Goal: Information Seeking & Learning: Learn about a topic

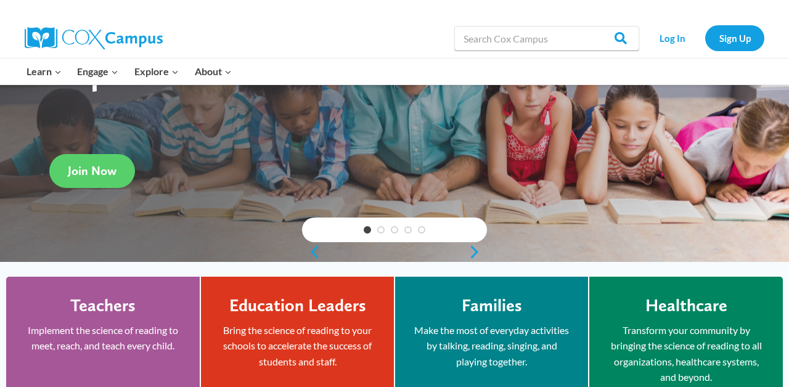
scroll to position [159, 0]
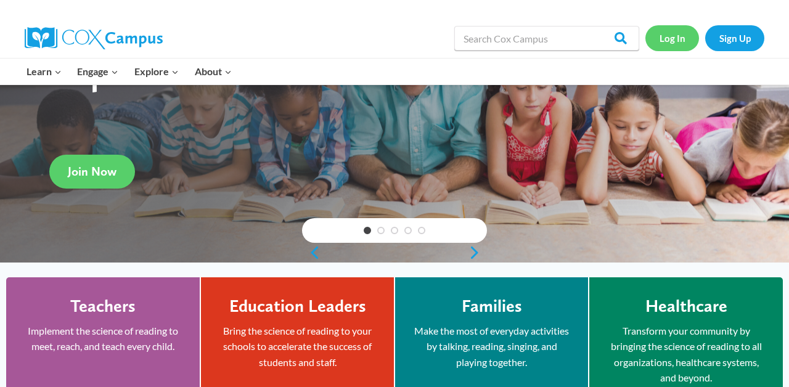
click at [672, 44] on link "Log In" at bounding box center [673, 37] width 54 height 25
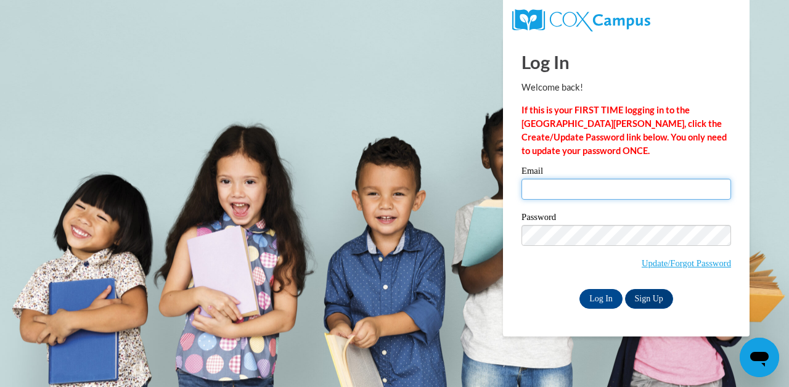
click at [557, 192] on input "Email" at bounding box center [627, 189] width 210 height 21
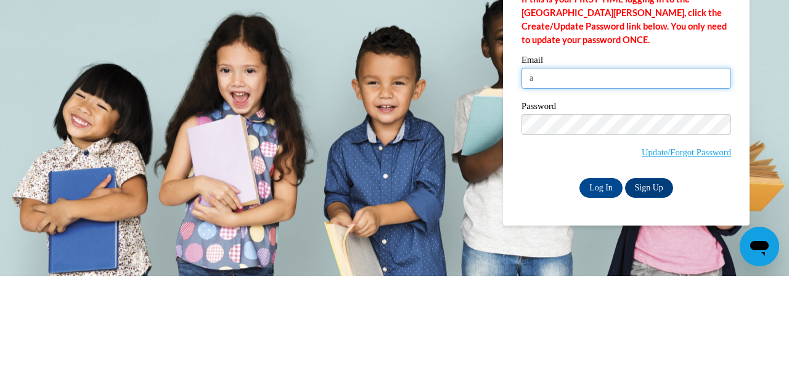
type input "alexisgurule14@gmail.com"
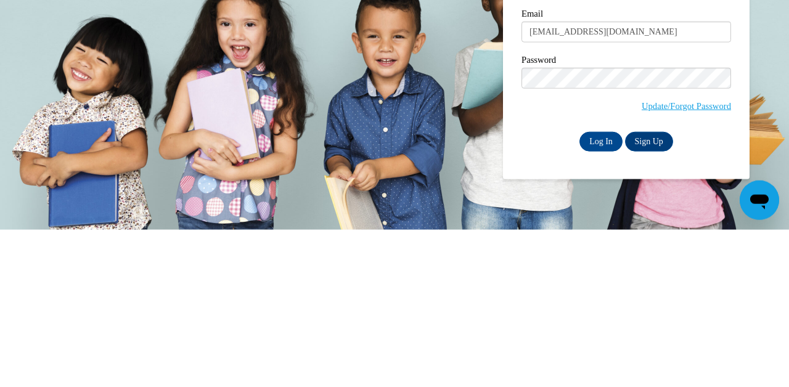
click at [613, 297] on input "Log In" at bounding box center [601, 299] width 43 height 20
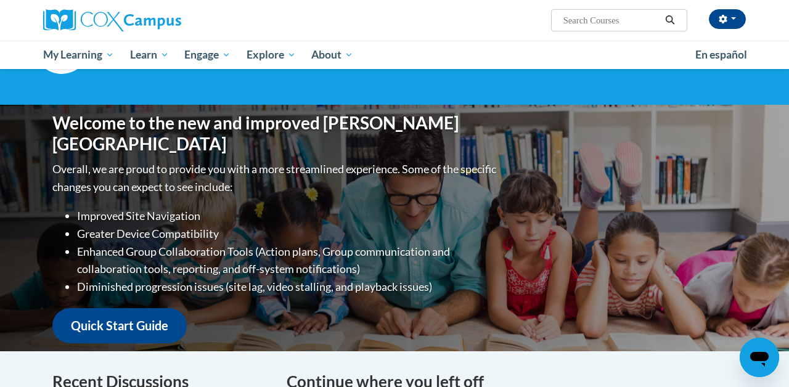
scroll to position [88, 0]
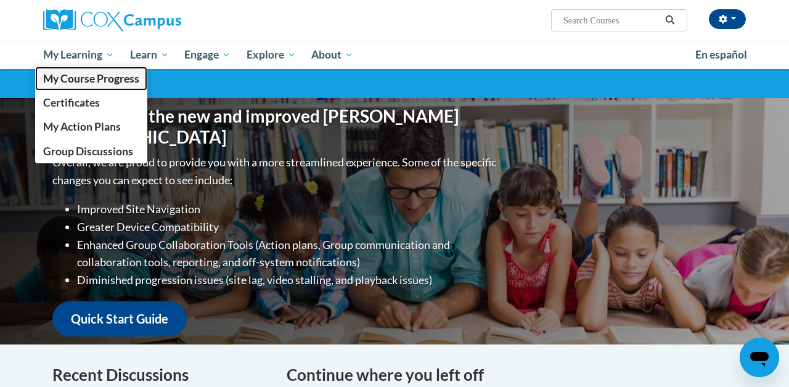
click at [46, 68] on link "My Course Progress" at bounding box center [91, 79] width 112 height 24
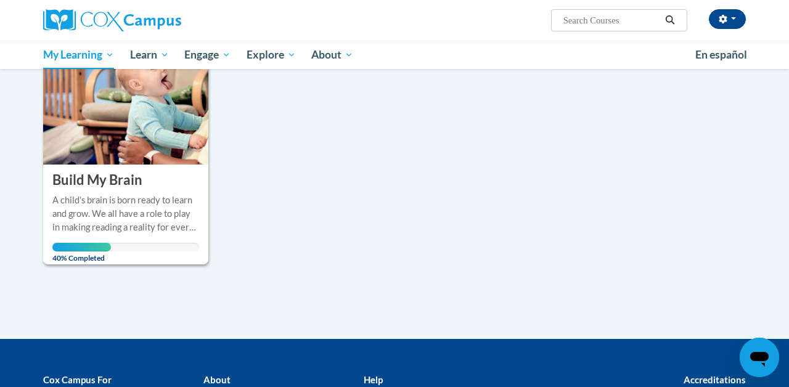
scroll to position [190, 0]
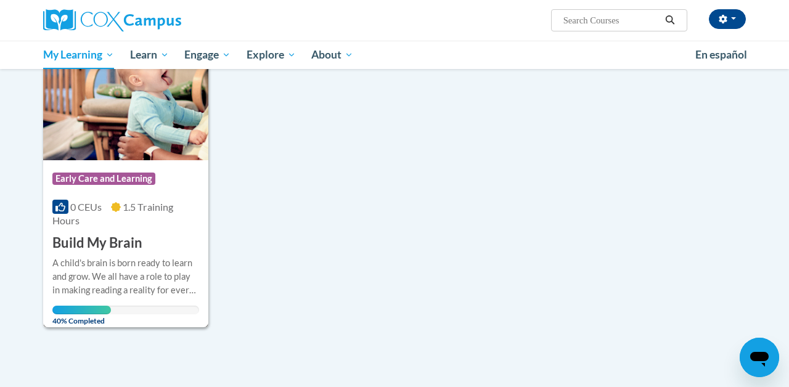
click at [75, 253] on div "More Info Open A child's brain is born ready to learn and grow. We all have a r…" at bounding box center [125, 289] width 165 height 72
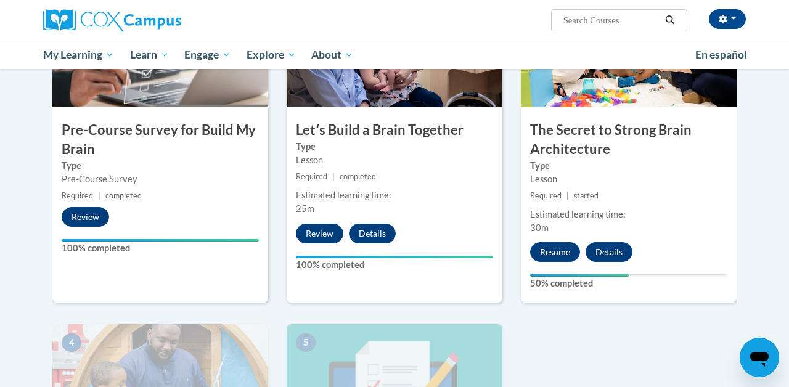
scroll to position [338, 0]
click at [546, 259] on button "Resume" at bounding box center [555, 252] width 50 height 20
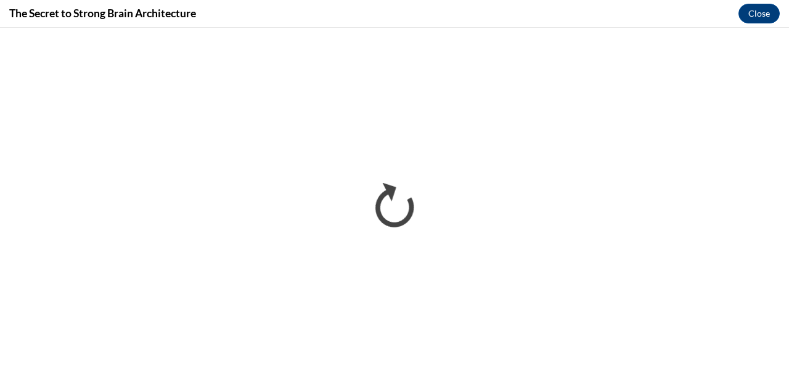
scroll to position [0, 0]
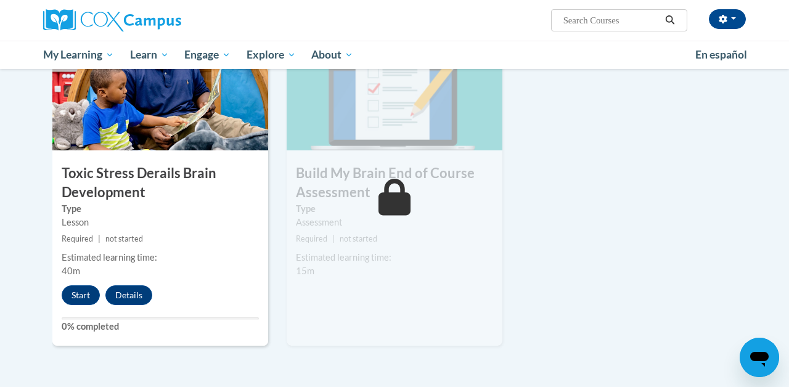
scroll to position [639, 0]
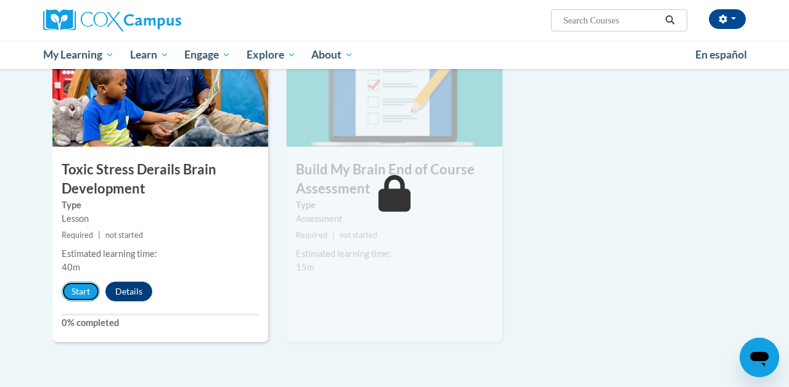
click at [74, 297] on button "Start" at bounding box center [81, 292] width 38 height 20
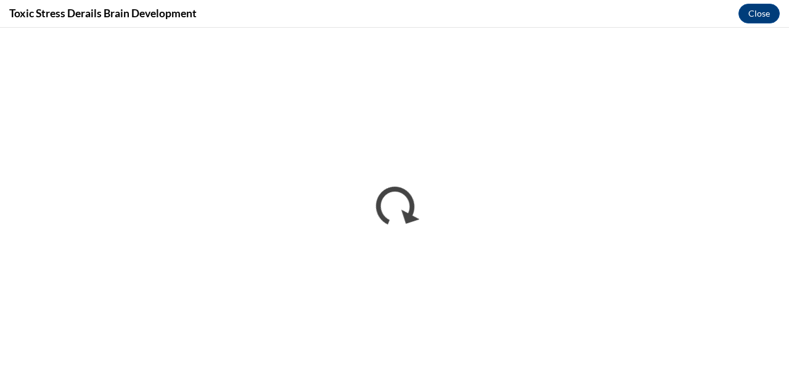
scroll to position [0, 0]
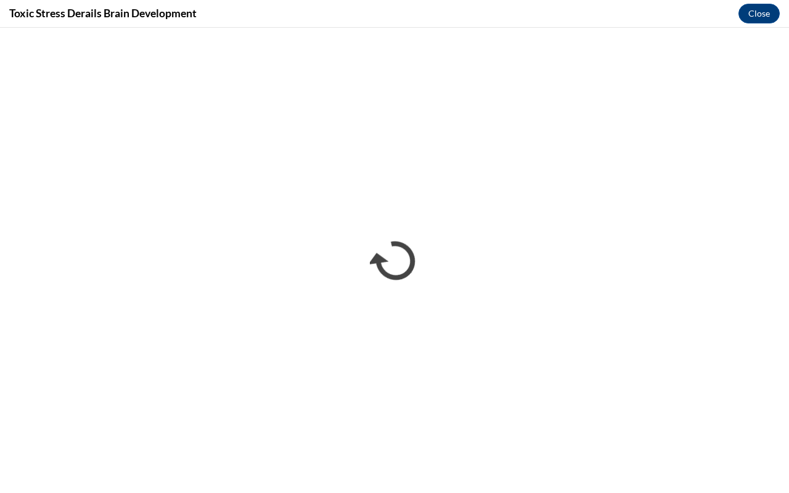
click at [743, 344] on iframe "</div></body> </html>" at bounding box center [394, 261] width 789 height 466
click at [711, 378] on iframe "</div></body> </html>" at bounding box center [394, 261] width 789 height 466
click at [473, 291] on iframe "</div></body> </html>" at bounding box center [394, 261] width 789 height 466
click at [644, 307] on iframe "</div></body> </html>" at bounding box center [394, 261] width 789 height 466
click at [669, 306] on iframe "</div></body> </html>" at bounding box center [394, 261] width 789 height 466
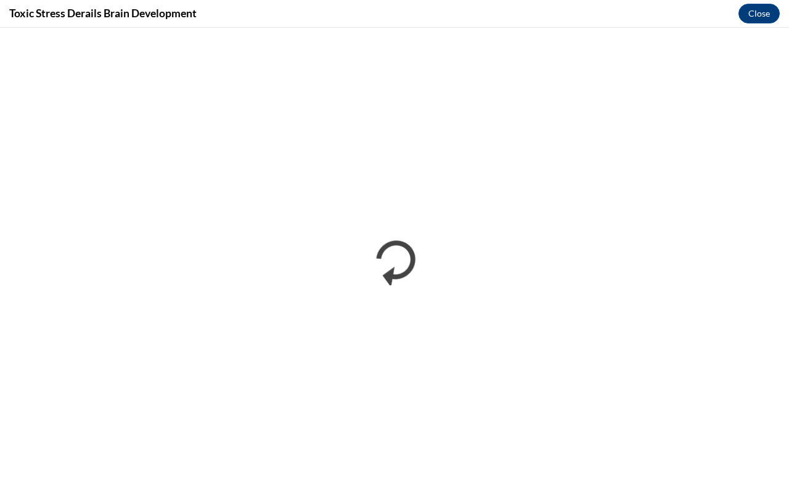
click at [735, 313] on iframe "</div></body> </html>" at bounding box center [394, 261] width 789 height 466
click at [90, 361] on iframe "</div></body> </html>" at bounding box center [394, 261] width 789 height 466
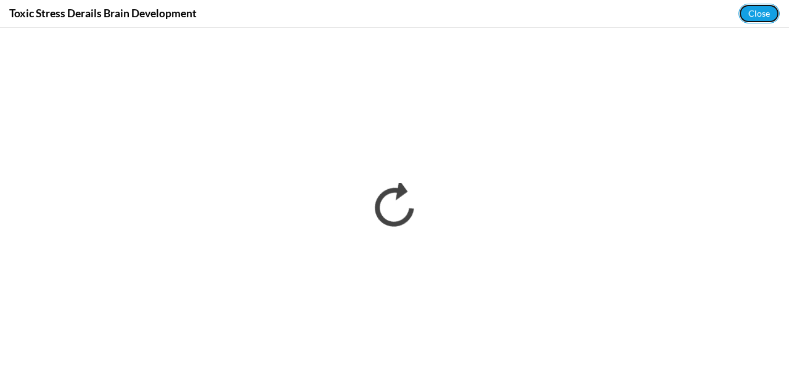
click at [761, 19] on button "Close" at bounding box center [759, 14] width 41 height 20
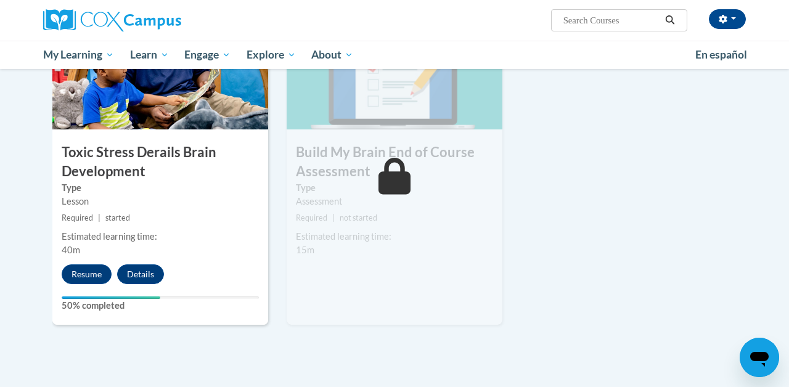
scroll to position [659, 0]
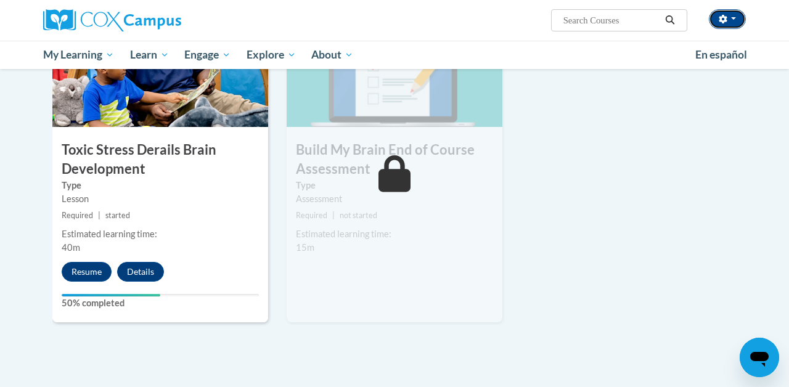
click at [732, 22] on button "button" at bounding box center [727, 19] width 37 height 20
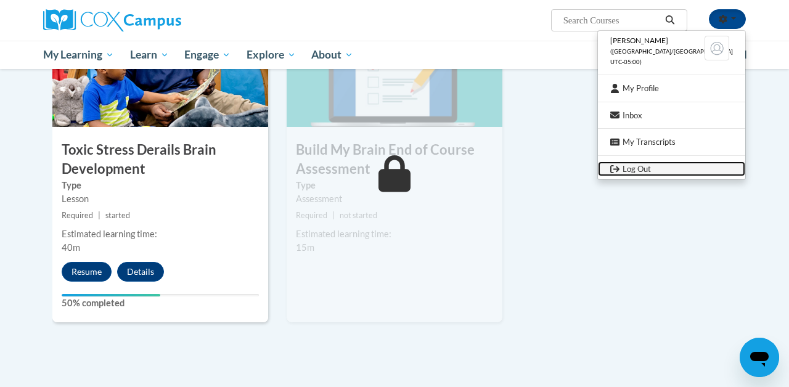
click at [685, 173] on link "Log Out" at bounding box center [671, 169] width 147 height 15
